Goal: Entertainment & Leisure: Browse casually

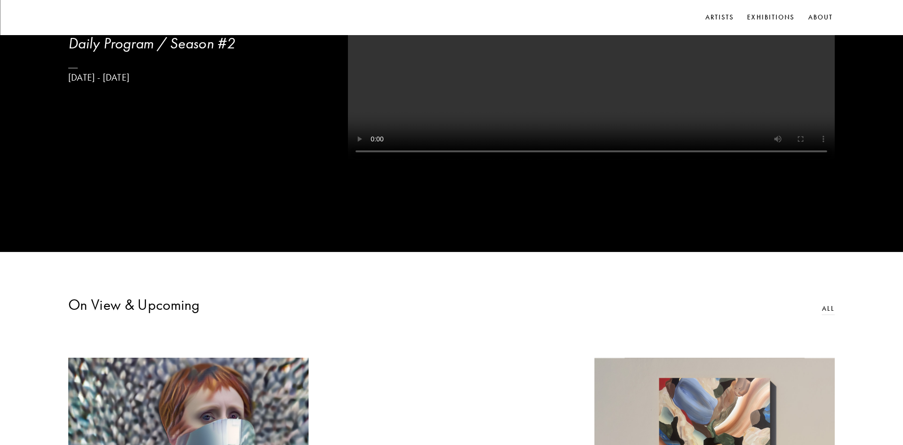
scroll to position [190, 0]
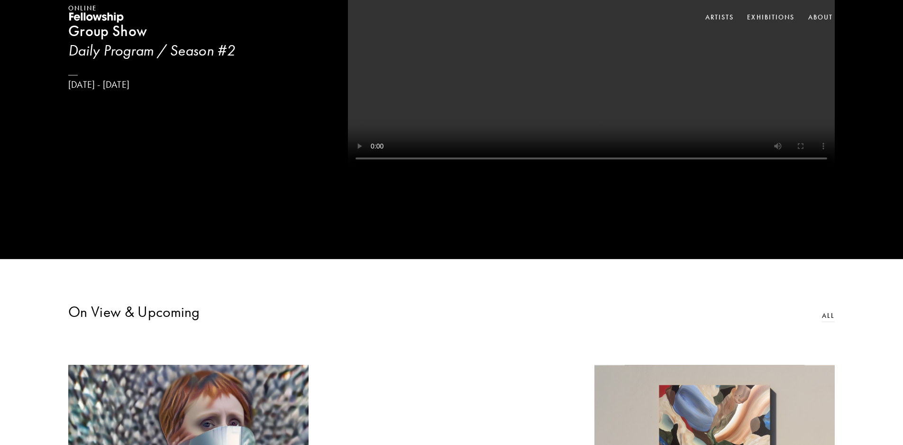
click at [513, 101] on video at bounding box center [591, 47] width 487 height 244
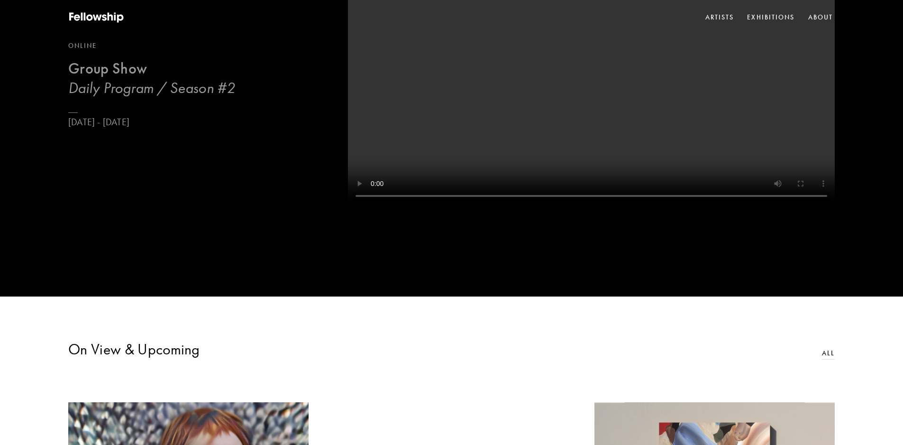
scroll to position [142, 0]
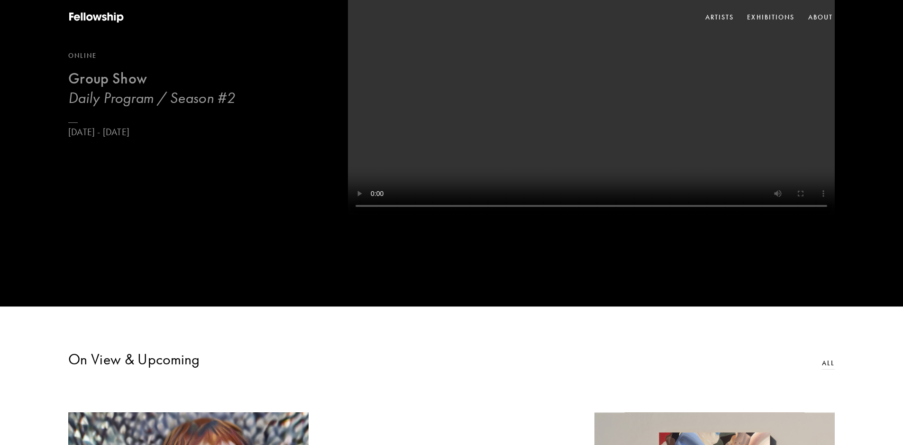
click at [103, 95] on h3 "Daily Program / Season #2" at bounding box center [151, 97] width 167 height 19
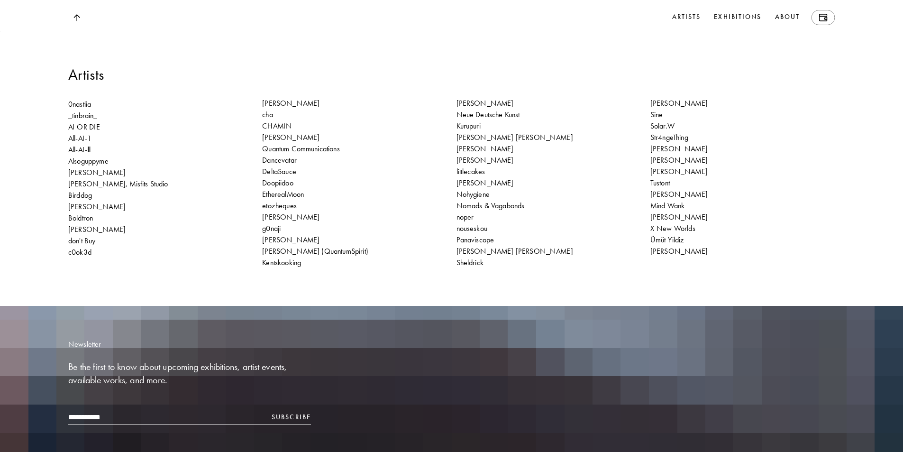
scroll to position [16452, 0]
click at [270, 233] on p "g0naji" at bounding box center [271, 228] width 18 height 10
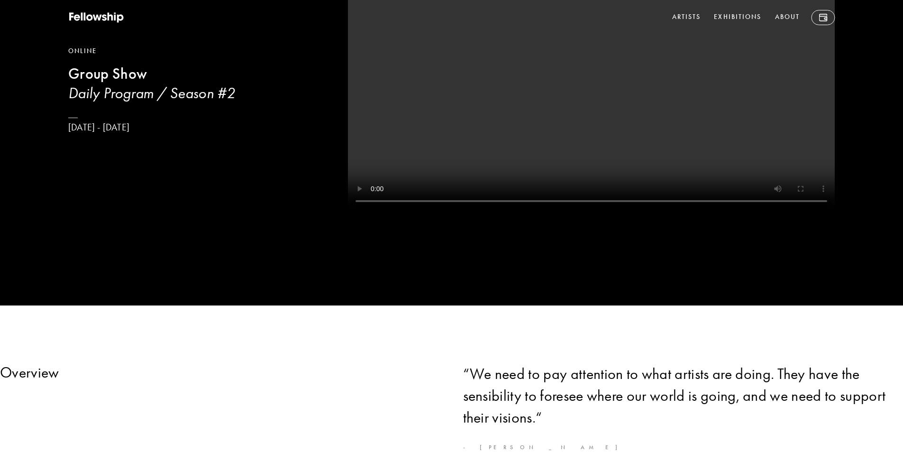
scroll to position [142, 0]
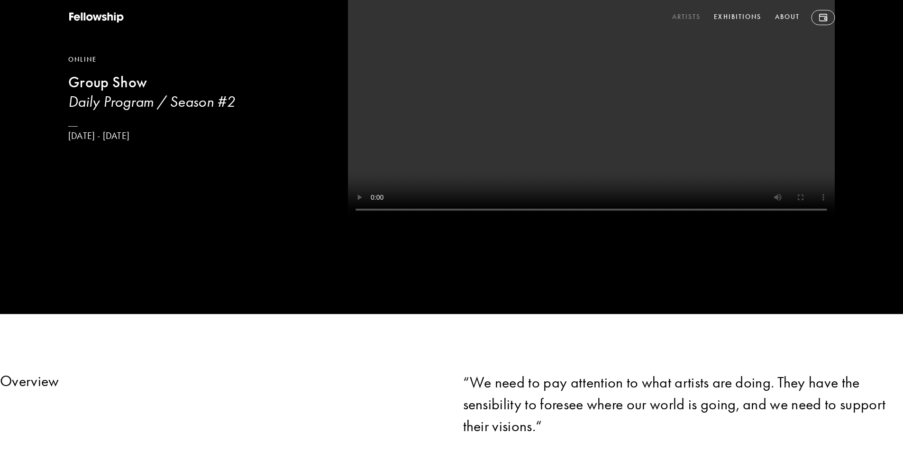
click at [691, 15] on link "Artists" at bounding box center [686, 17] width 33 height 15
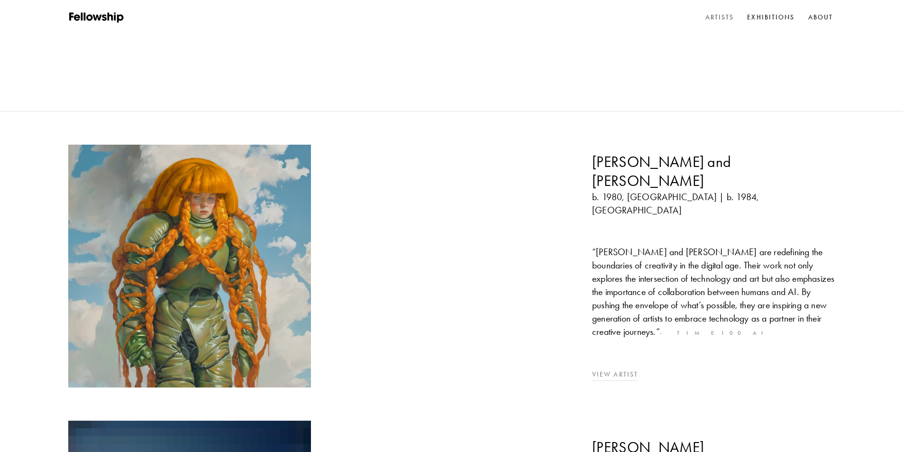
scroll to position [142, 0]
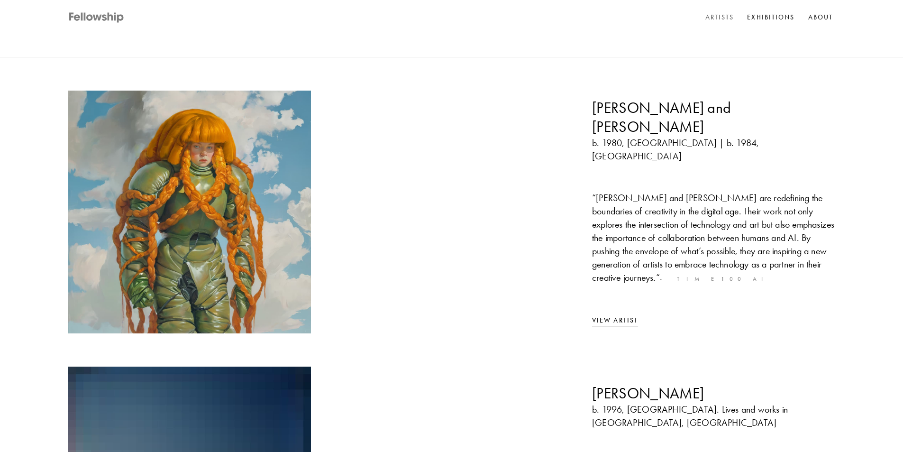
click at [115, 12] on icon at bounding box center [96, 18] width 57 height 12
